Goal: Task Accomplishment & Management: Manage account settings

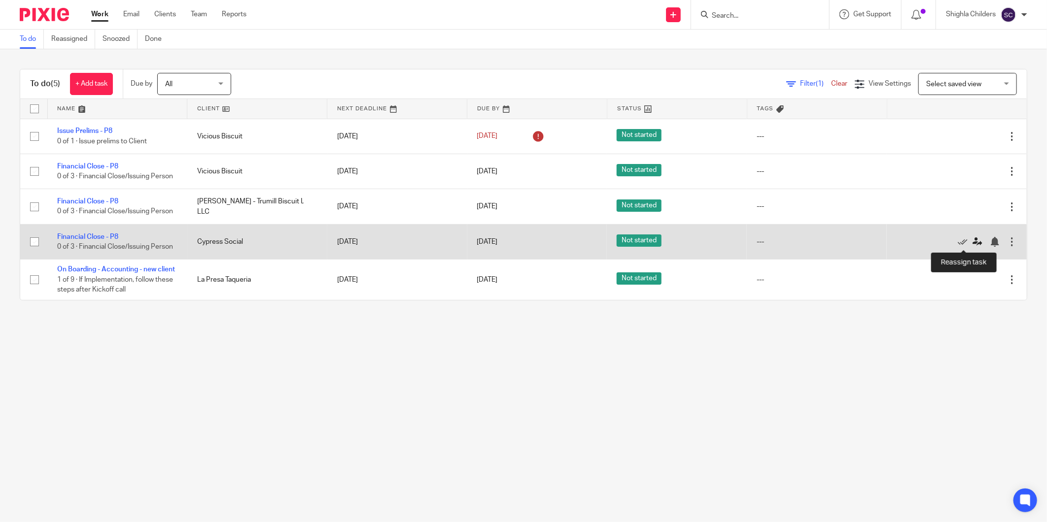
click at [972, 240] on icon at bounding box center [977, 242] width 10 height 10
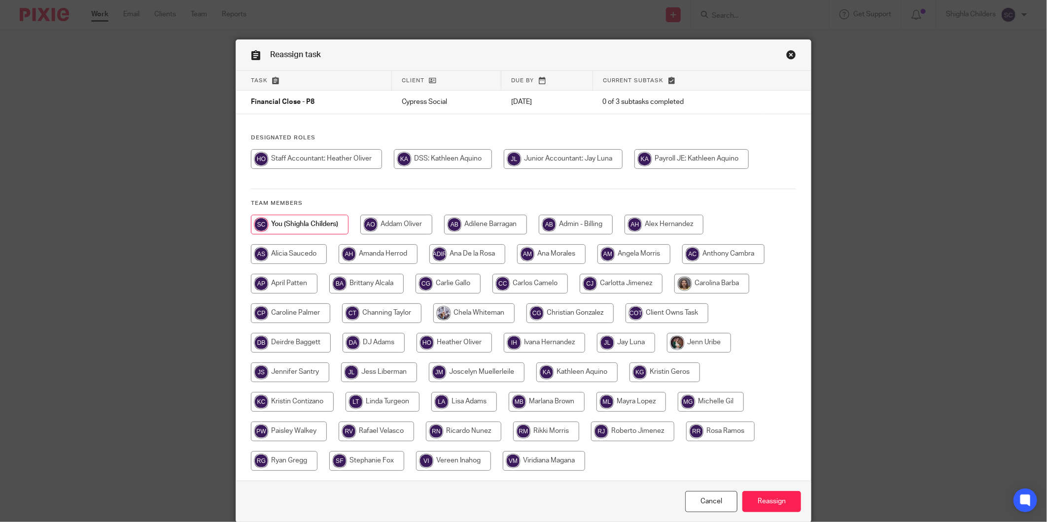
click at [544, 260] on input "radio" at bounding box center [551, 254] width 69 height 20
radio input "true"
click at [756, 499] on input "Reassign" at bounding box center [771, 501] width 59 height 21
